Goal: Transaction & Acquisition: Purchase product/service

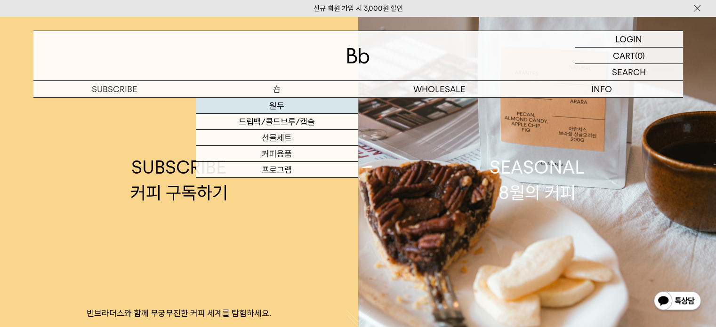
click at [277, 105] on link "원두" at bounding box center [277, 106] width 162 height 16
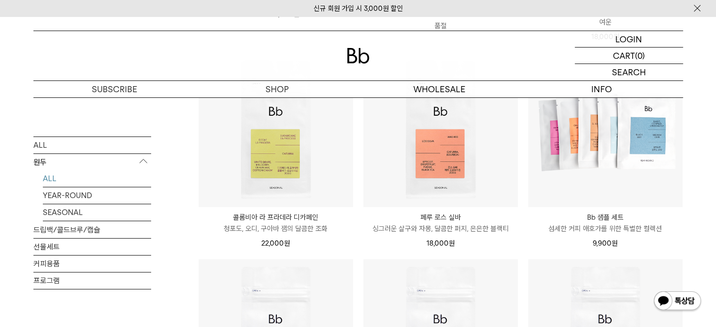
scroll to position [377, 0]
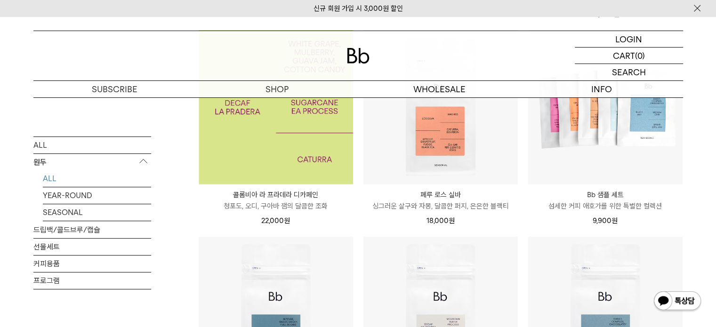
click at [297, 148] on img at bounding box center [276, 107] width 154 height 154
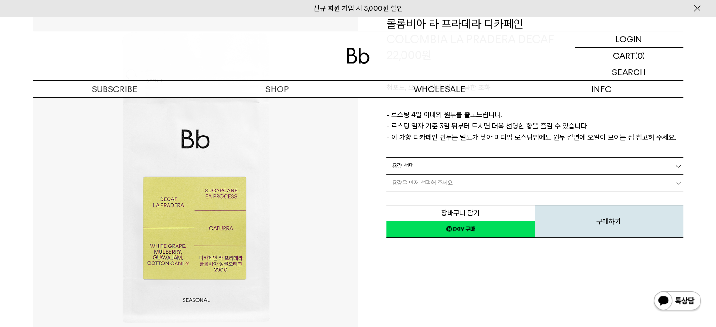
scroll to position [94, 0]
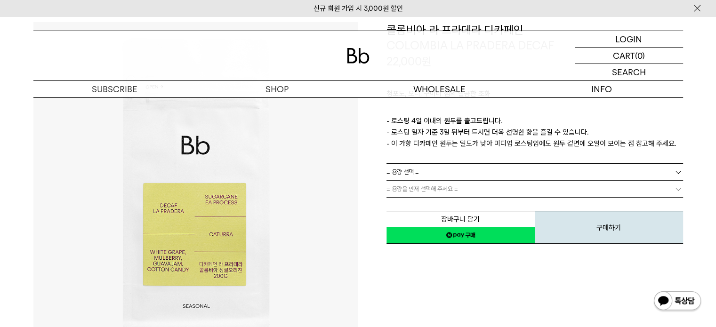
click at [469, 175] on link "= 용량 선택 =" at bounding box center [534, 172] width 297 height 16
click at [453, 190] on li "200g" at bounding box center [539, 189] width 287 height 17
click at [450, 190] on link "= 분쇄도 선택 =" at bounding box center [534, 189] width 297 height 16
click at [441, 188] on link "= 분쇄도 선택 =" at bounding box center [534, 189] width 297 height 16
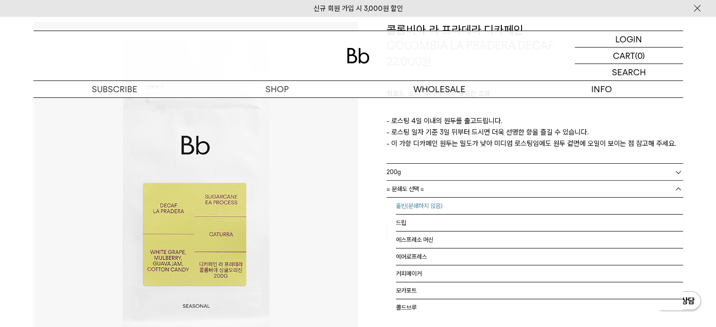
click at [422, 207] on li "홀빈(분쇄하지 않음)" at bounding box center [539, 206] width 287 height 17
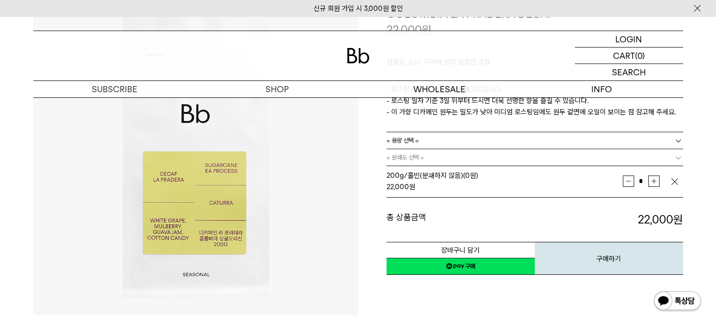
scroll to position [235, 0]
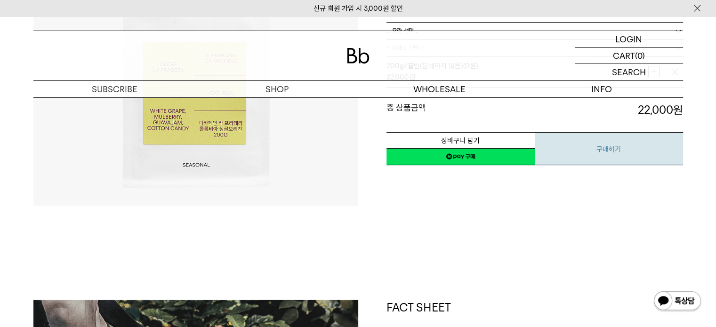
click at [610, 149] on button "구매하기" at bounding box center [609, 148] width 148 height 33
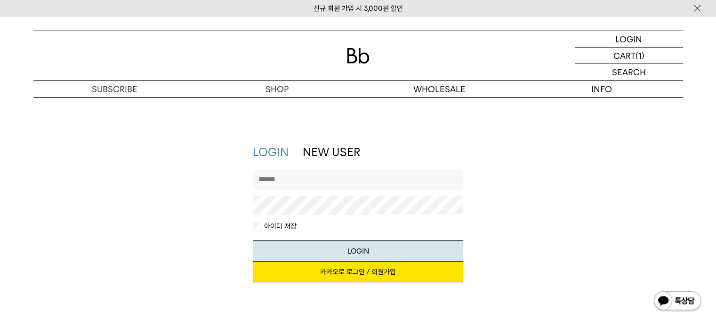
click at [323, 181] on input "text" at bounding box center [358, 179] width 210 height 19
type input "********"
click at [253, 241] on button "LOGIN" at bounding box center [358, 251] width 210 height 21
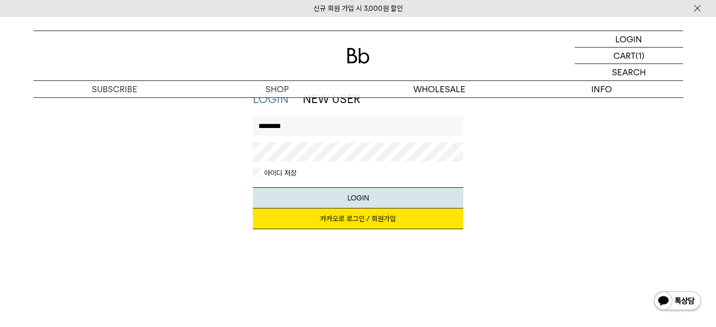
scroll to position [94, 0]
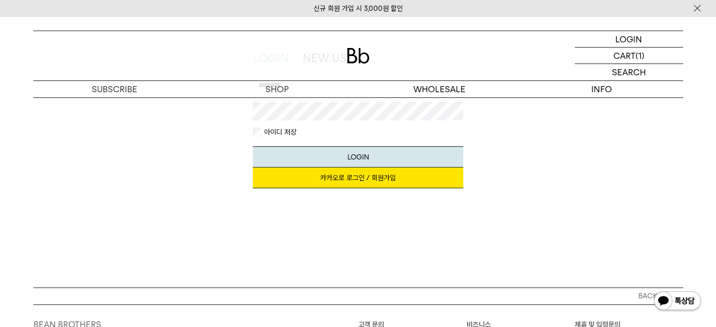
click at [388, 181] on link "카카오로 로그인 / 회원가입" at bounding box center [358, 178] width 210 height 21
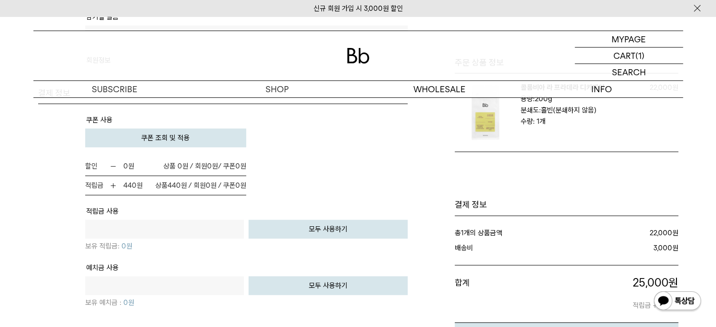
scroll to position [565, 0]
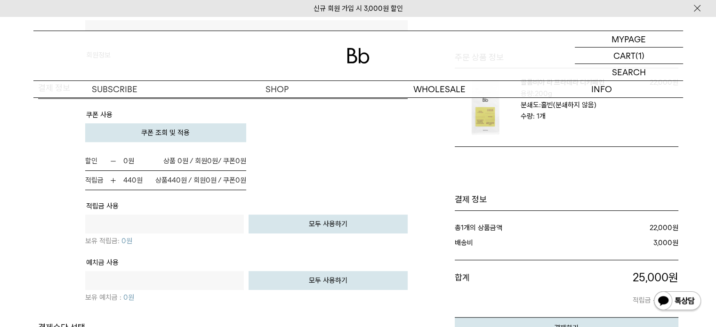
click at [343, 225] on button "모두 사용하기" at bounding box center [328, 224] width 159 height 19
click at [359, 176] on td "할인 0 원 0원 / 쿠폰 0" at bounding box center [246, 171] width 322 height 39
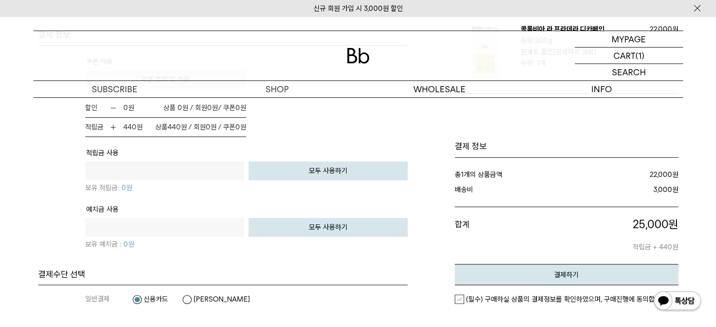
scroll to position [659, 0]
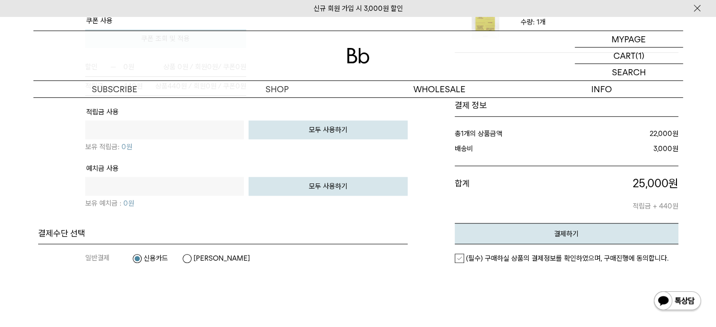
click at [529, 254] on em "(필수) 구매하실 상품의 결제정보를 확인하였으며, 구매진행에 동의합니다." at bounding box center [567, 258] width 202 height 8
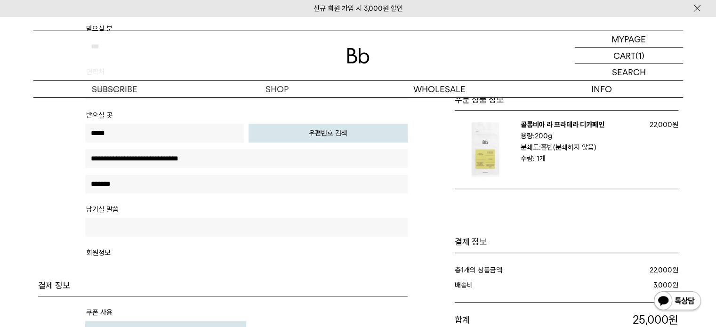
scroll to position [282, 0]
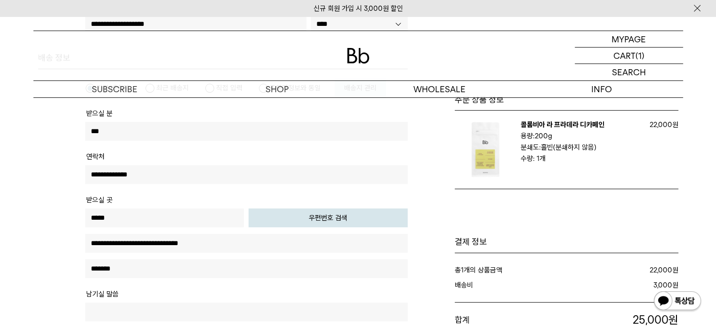
click at [483, 157] on img at bounding box center [485, 149] width 61 height 61
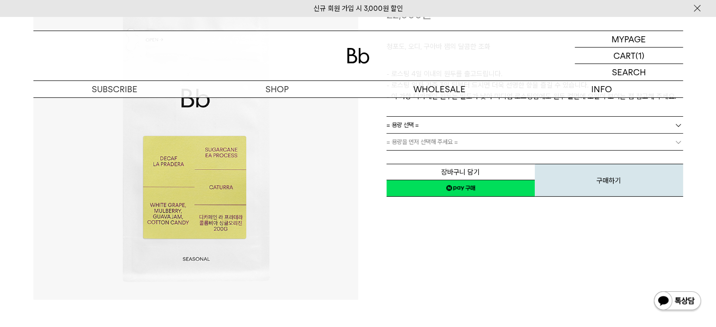
click at [484, 110] on div "청포도, 오디, 구아바 잼의 달콤한 조화 ㅤ 로스팅 일자 안내 - 로스팅 4일 이내의 원두를 출고드립니다. - 로스팅 일자 기준 3일 뒤부터 …" at bounding box center [534, 69] width 297 height 94
click at [483, 127] on link "= 용량 선택 =" at bounding box center [534, 125] width 297 height 16
click at [464, 139] on li "200g" at bounding box center [539, 142] width 287 height 17
click at [457, 146] on link "= 분쇄도 선택 =" at bounding box center [534, 142] width 297 height 16
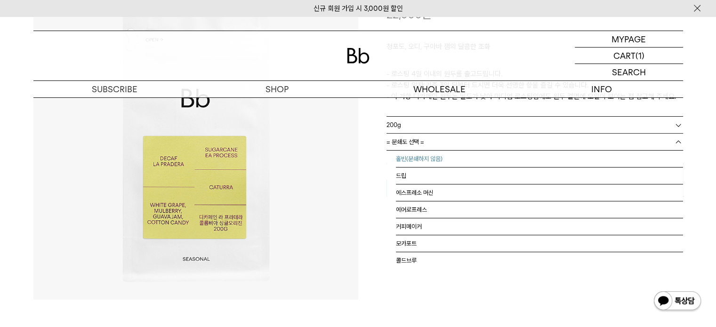
click at [453, 159] on li "홀빈(분쇄하지 않음)" at bounding box center [539, 159] width 287 height 17
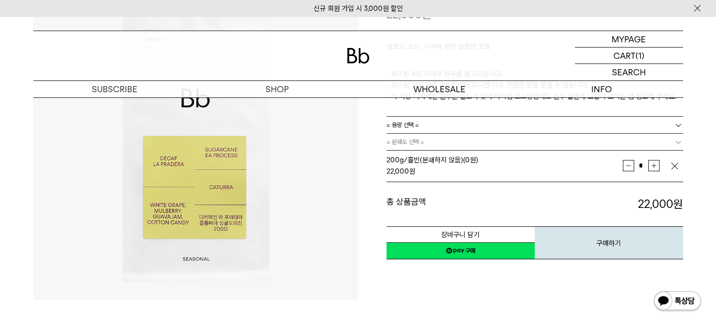
click at [473, 257] on link "네이버페이 구매하기" at bounding box center [460, 250] width 148 height 17
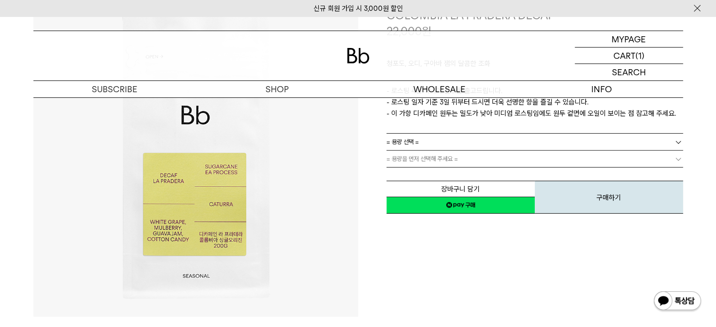
scroll to position [141, 0]
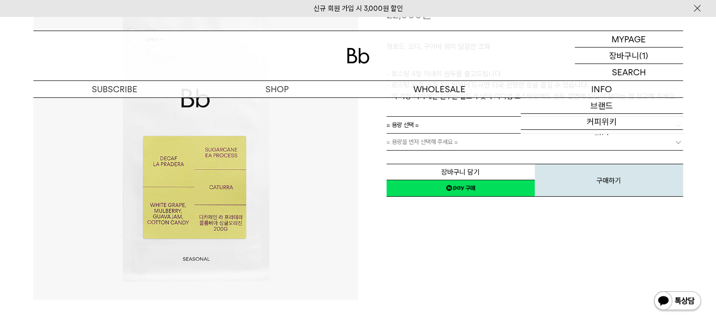
click at [630, 56] on p "장바구니" at bounding box center [624, 56] width 30 height 16
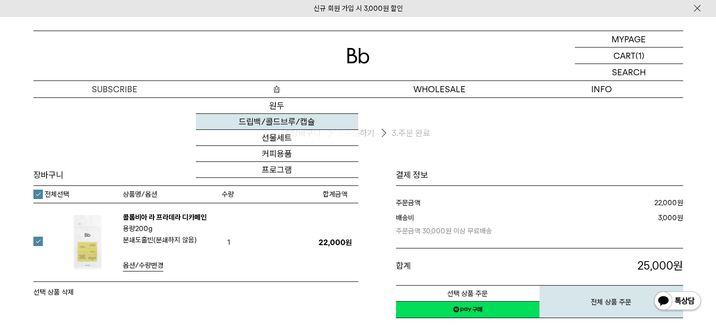
click at [291, 127] on link "드립백/콜드브루/캡슐" at bounding box center [277, 122] width 162 height 16
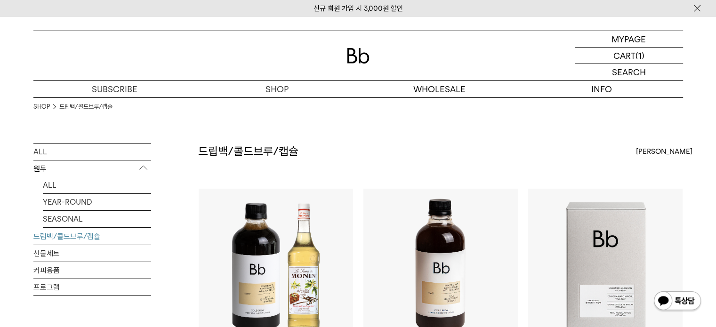
click at [651, 155] on span "최신순" at bounding box center [664, 151] width 56 height 11
click at [656, 202] on label "낮은가격순" at bounding box center [652, 203] width 32 height 8
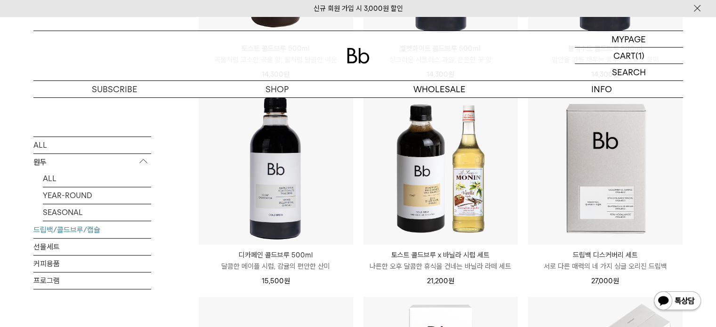
scroll to position [518, 0]
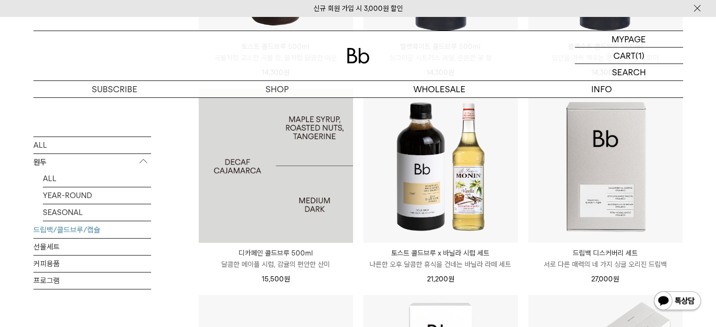
click at [263, 185] on img at bounding box center [276, 165] width 154 height 154
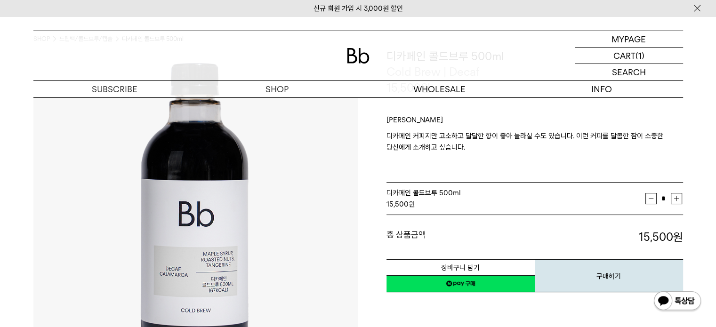
scroll to position [141, 0]
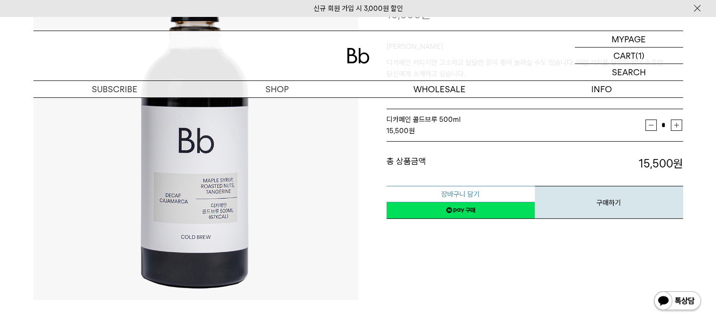
click at [500, 194] on button "장바구니 담기" at bounding box center [460, 194] width 148 height 16
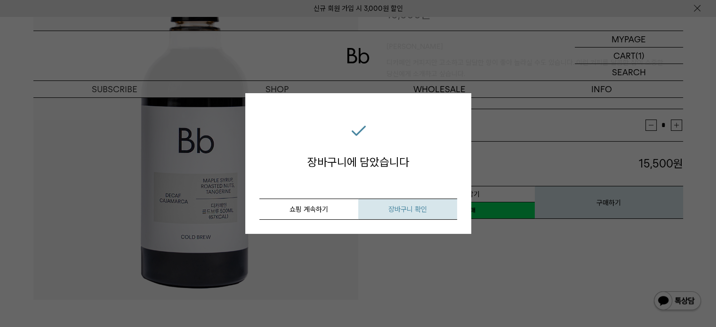
click at [406, 207] on span "장바구니 확인" at bounding box center [407, 209] width 39 height 8
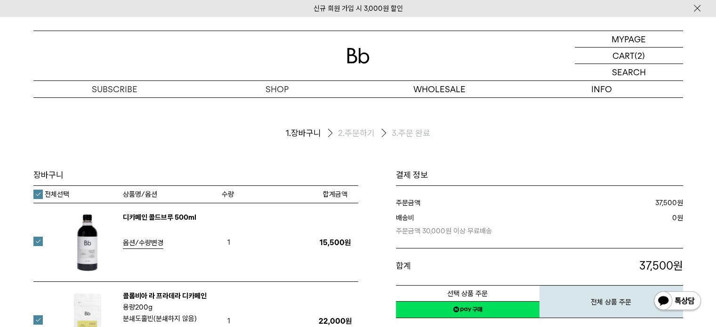
scroll to position [141, 0]
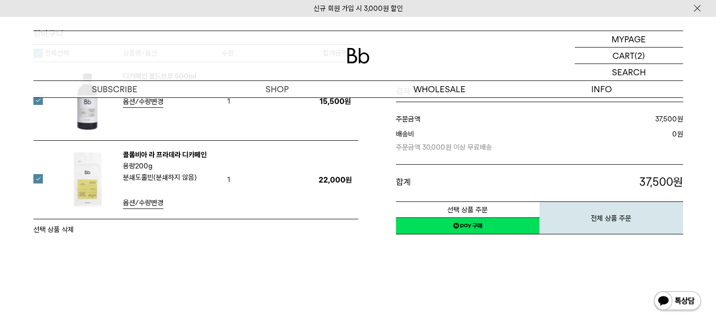
click at [391, 274] on div "장바구니 1. 장바구니 2. 주문하기 3. 주문 완료 장바구니 1" at bounding box center [358, 142] width 716 height 373
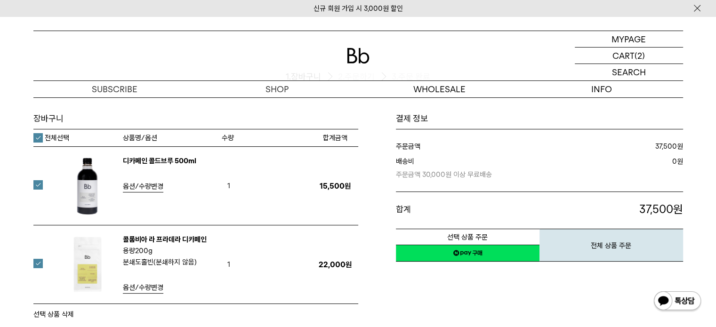
scroll to position [47, 0]
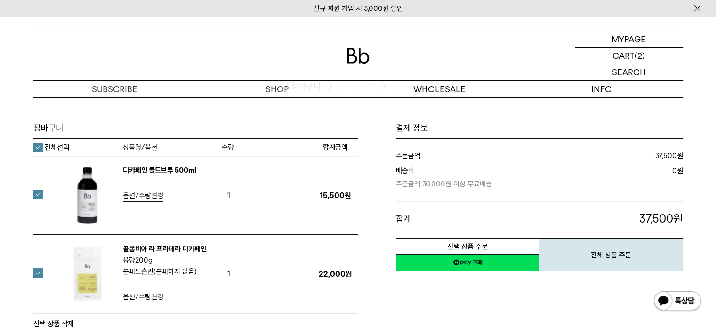
click at [75, 190] on img at bounding box center [87, 195] width 61 height 61
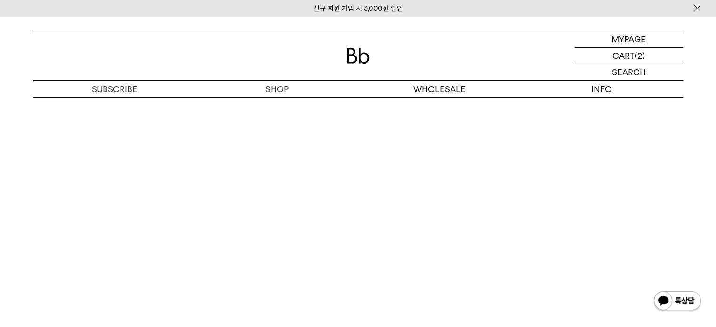
scroll to position [1930, 0]
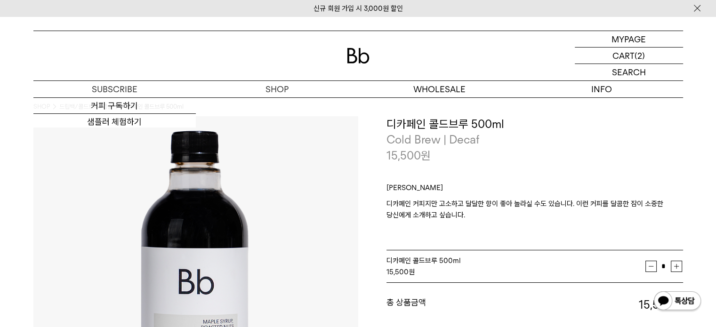
scroll to position [1930, 0]
click at [637, 54] on p "장바구니" at bounding box center [624, 56] width 30 height 16
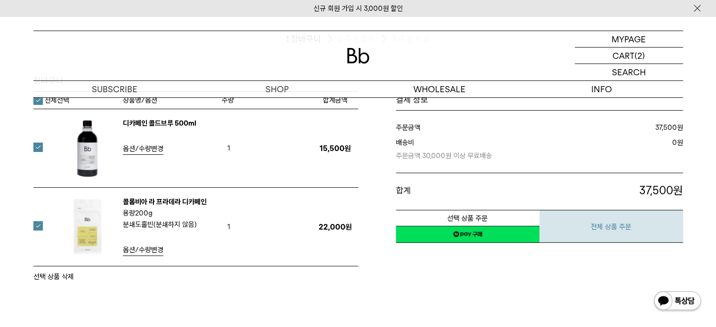
click at [607, 226] on button "전체 상품 주문" at bounding box center [611, 226] width 144 height 33
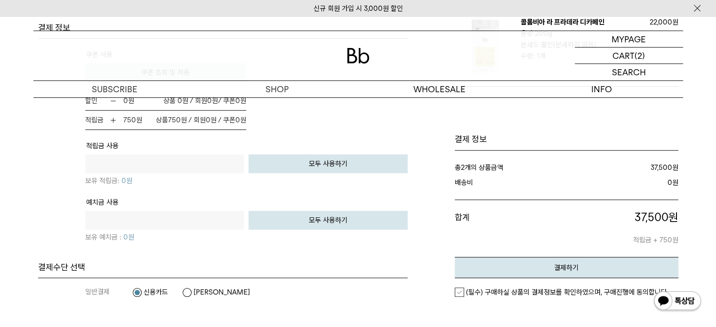
scroll to position [706, 0]
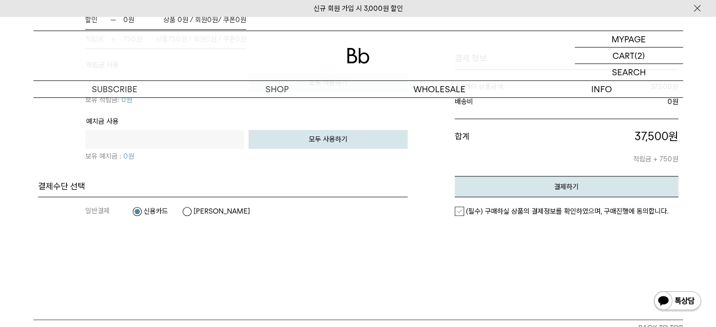
click at [458, 207] on label "(필수) 구매하실 상품의 결제정보를 확인하였으며, 구매진행에 동의합니다." at bounding box center [562, 211] width 214 height 9
click at [506, 188] on button "결제하기" at bounding box center [567, 186] width 224 height 21
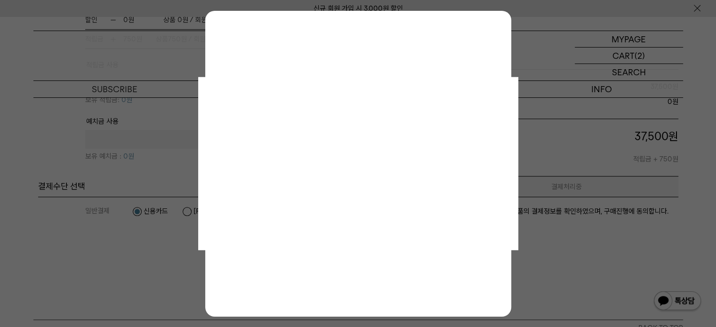
scroll to position [0, 0]
